Goal: Browse casually

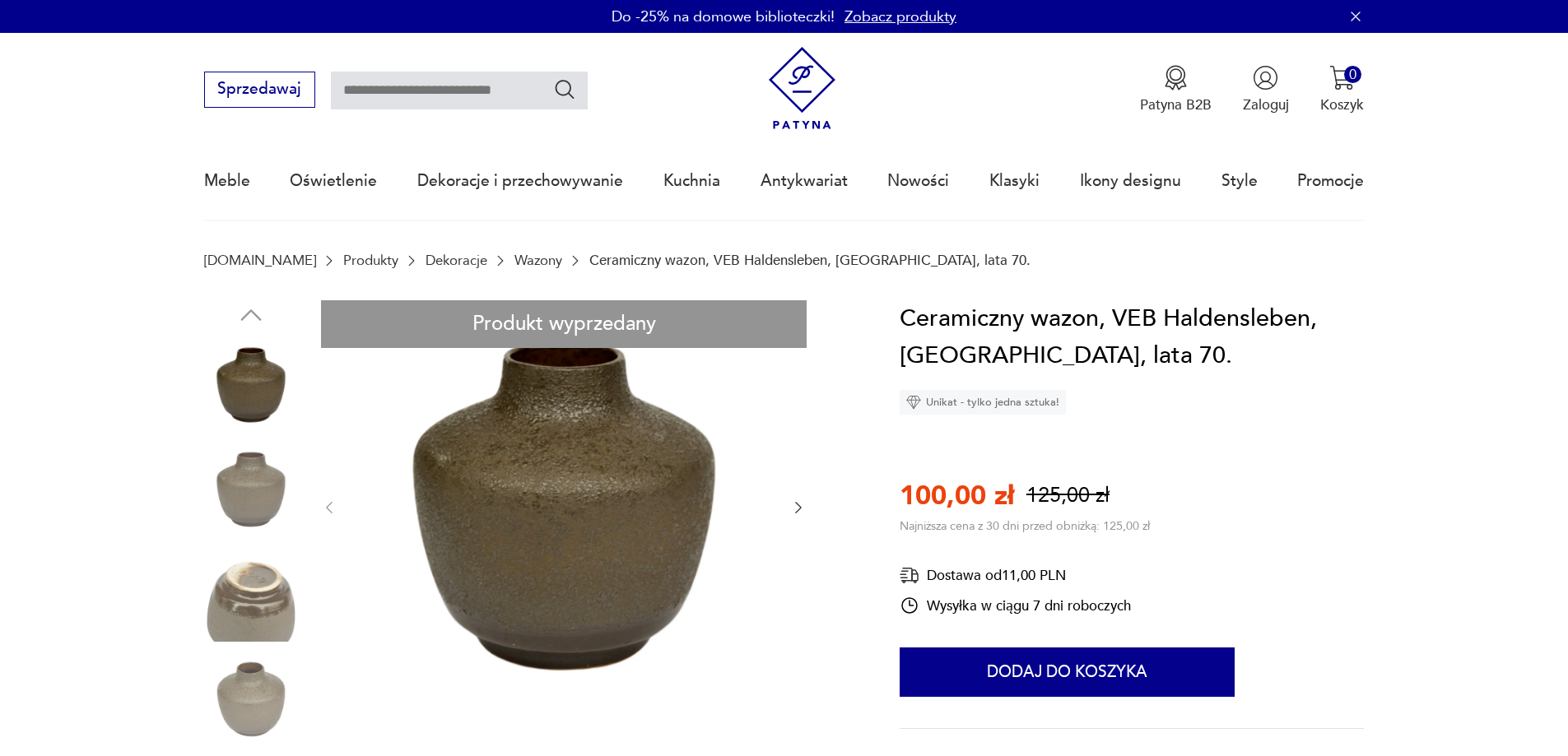
click at [253, 582] on img at bounding box center [251, 595] width 94 height 93
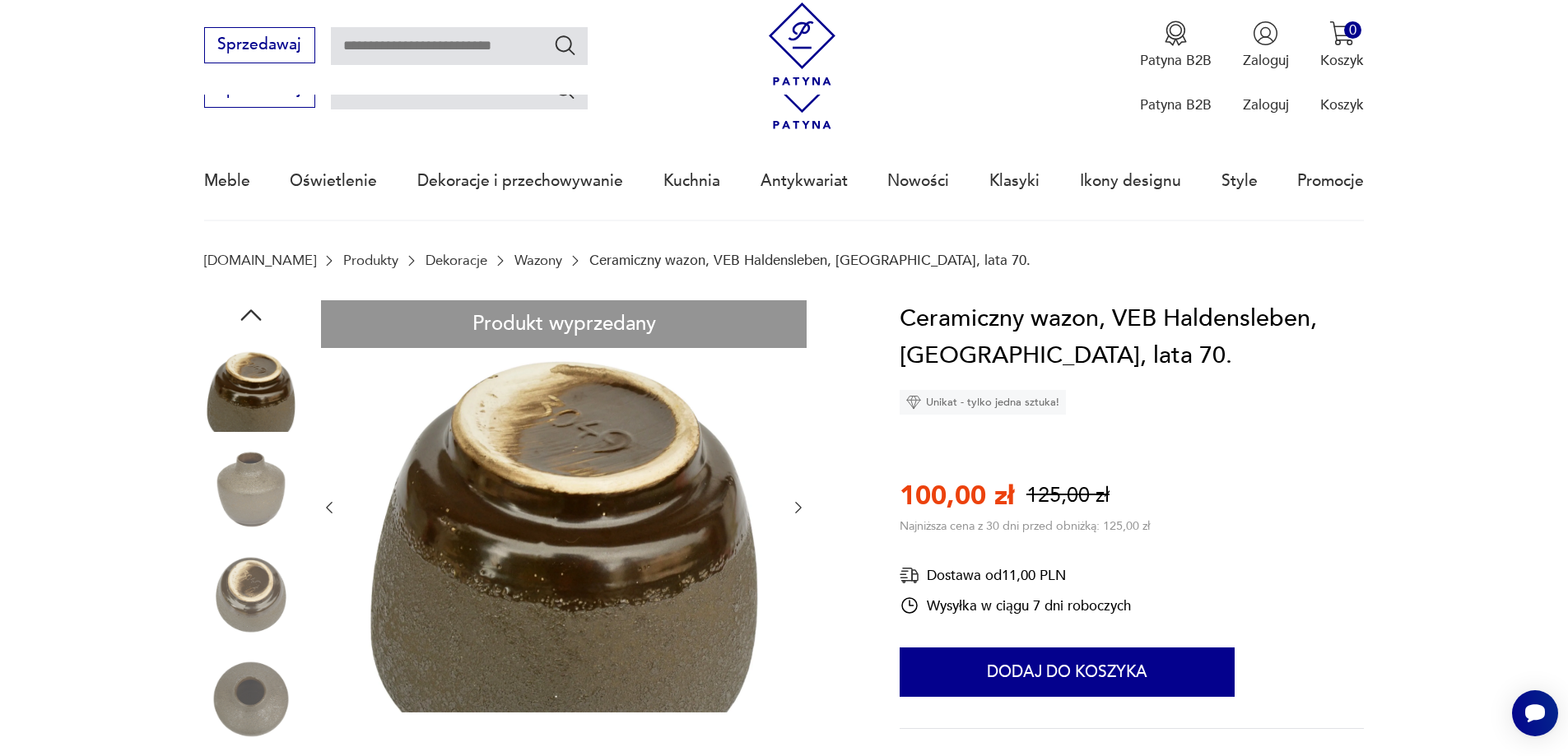
scroll to position [192, 0]
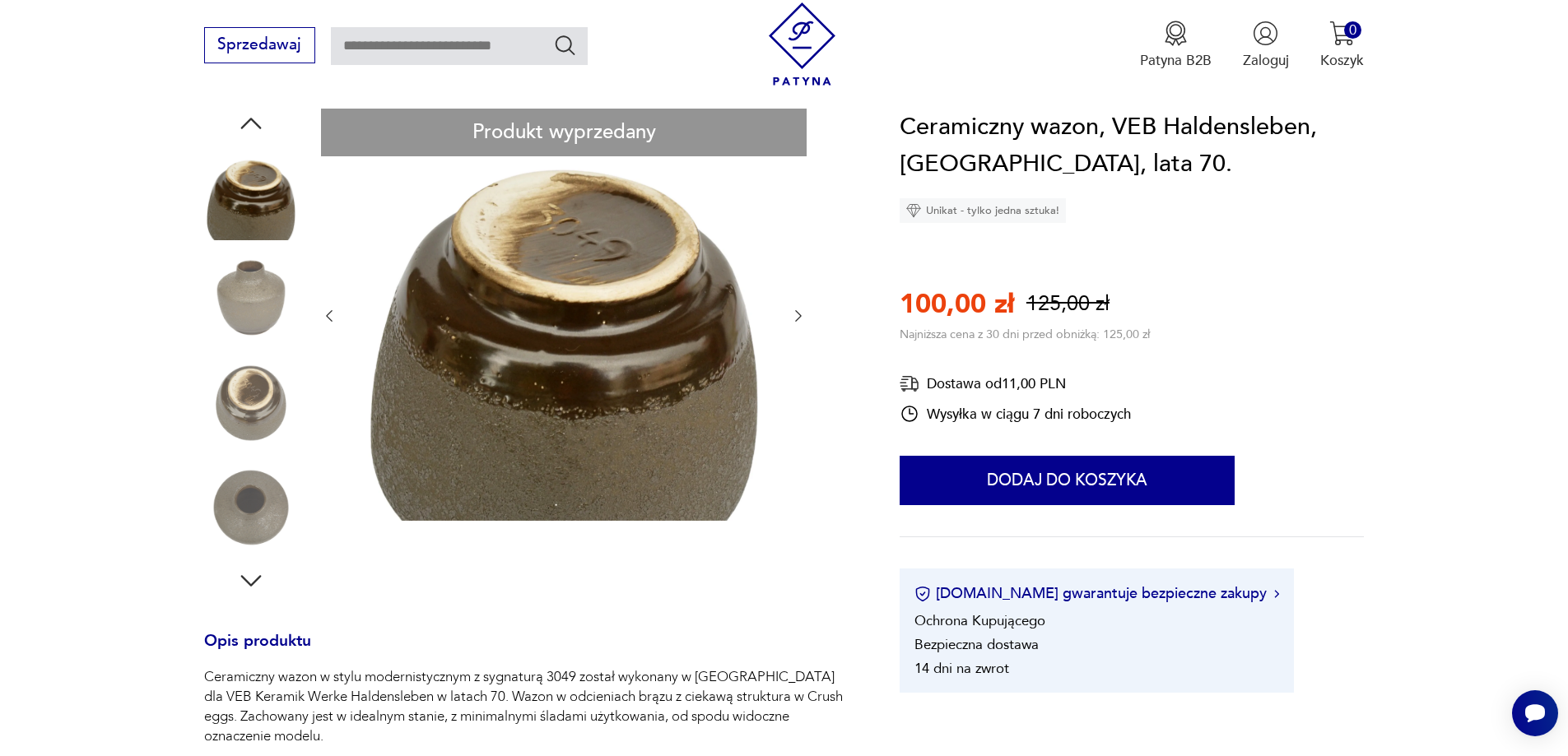
click at [262, 520] on img at bounding box center [251, 508] width 94 height 93
